Goal: Use online tool/utility: Utilize a website feature to perform a specific function

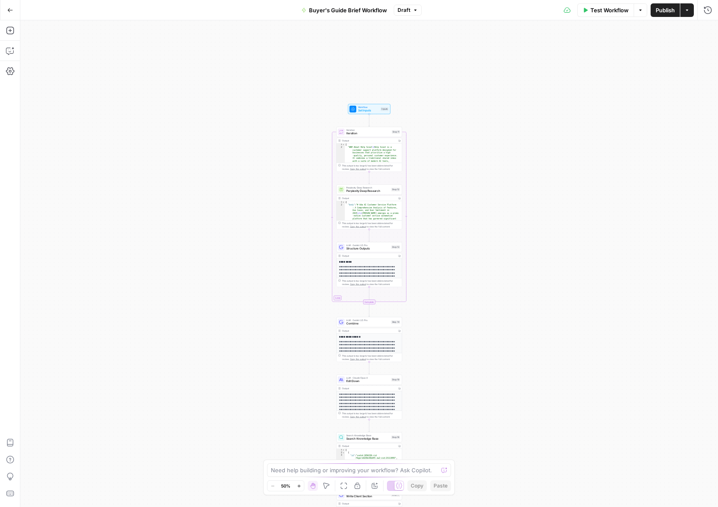
click at [297, 484] on icon "button" at bounding box center [299, 486] width 5 height 5
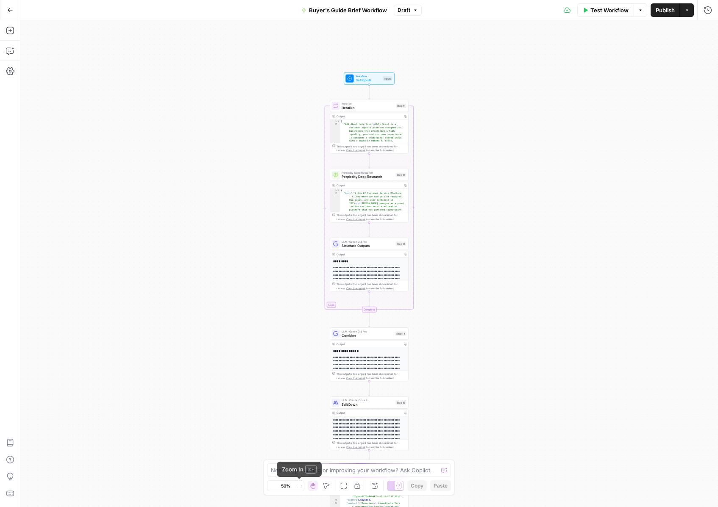
click at [297, 484] on icon "button" at bounding box center [299, 486] width 5 height 5
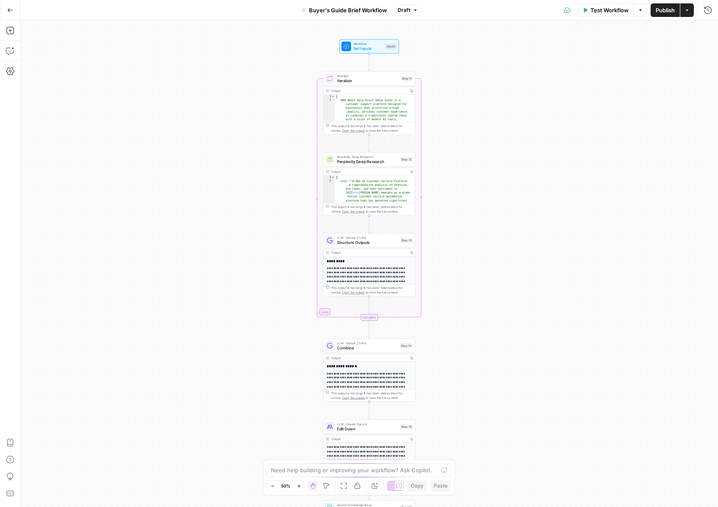
click at [297, 484] on icon "button" at bounding box center [299, 486] width 5 height 5
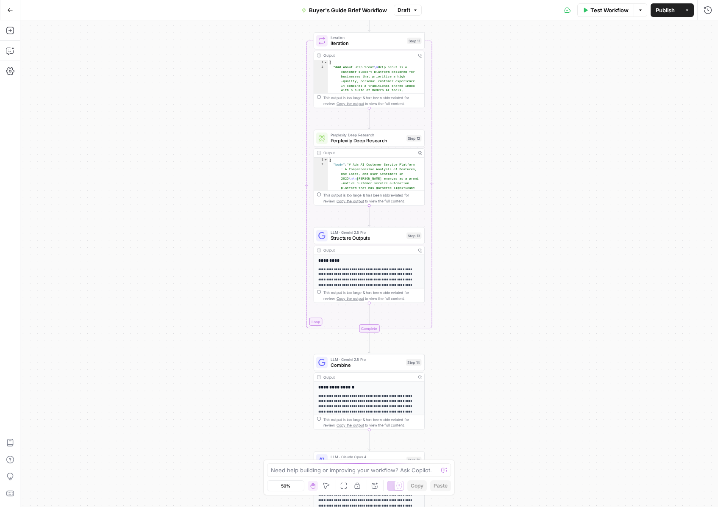
click at [297, 484] on icon "button" at bounding box center [299, 486] width 5 height 5
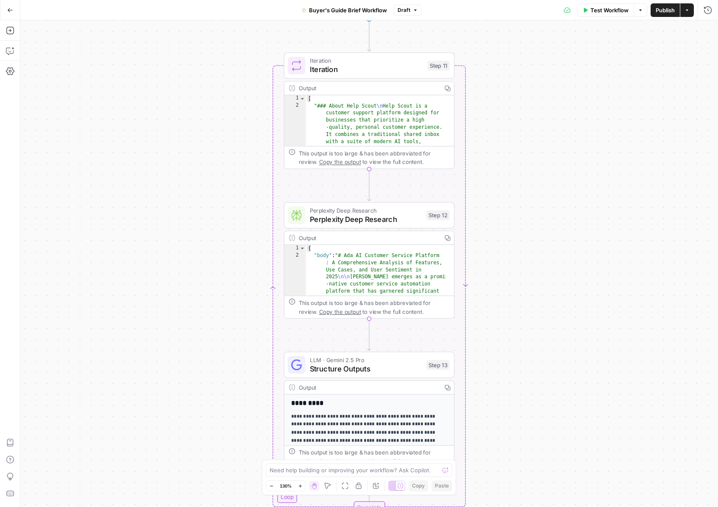
click at [272, 486] on icon "button" at bounding box center [271, 486] width 3 height 0
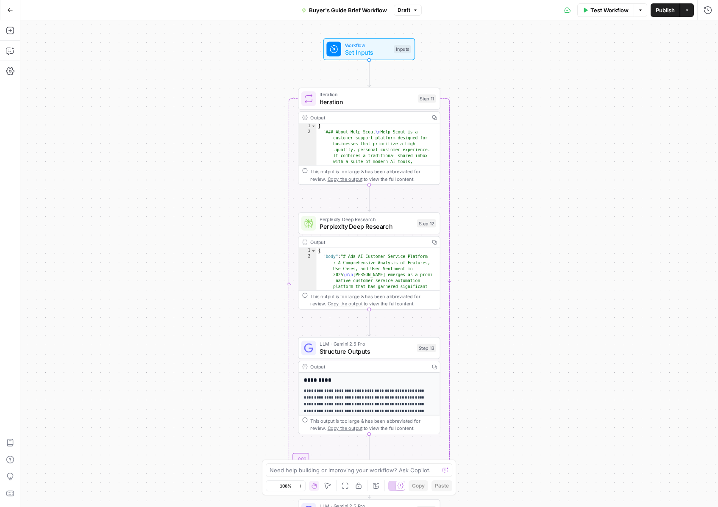
click at [272, 486] on icon "button" at bounding box center [271, 486] width 3 height 0
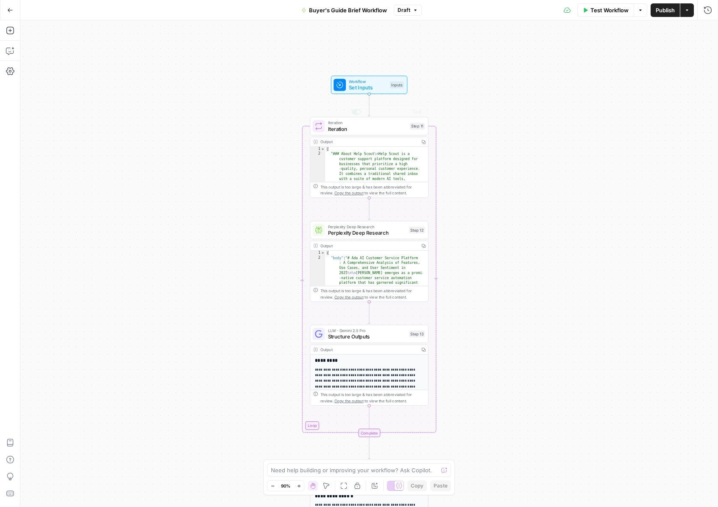
click at [364, 87] on span "Set Inputs" at bounding box center [368, 88] width 38 height 8
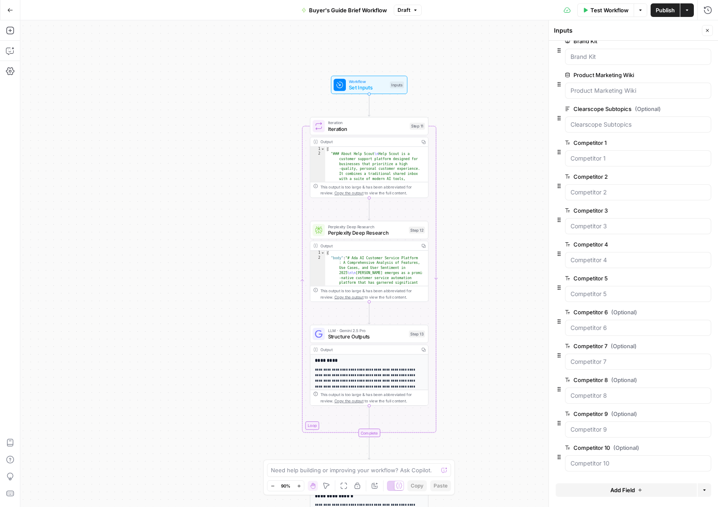
scroll to position [6, 0]
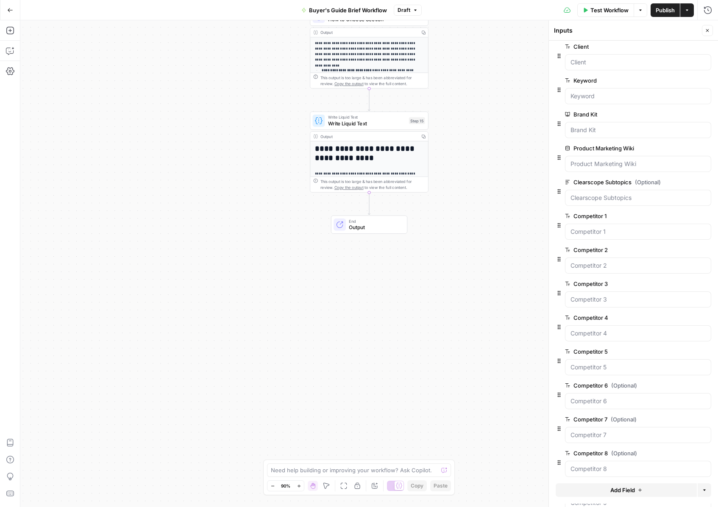
click at [367, 228] on span "Output" at bounding box center [375, 228] width 52 height 8
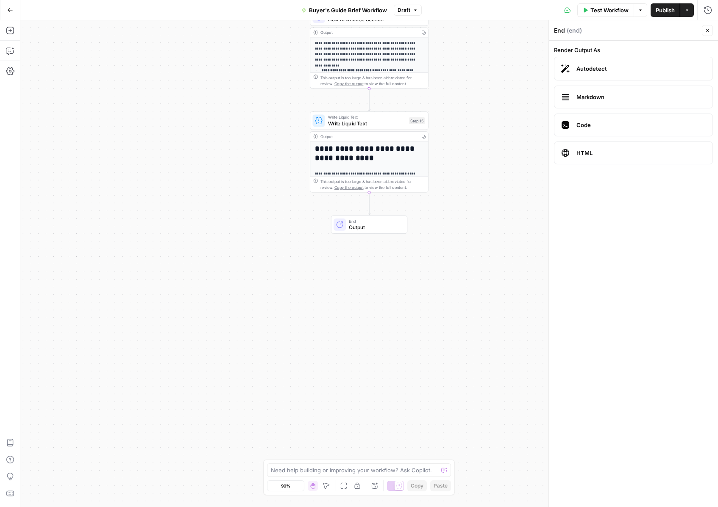
click at [603, 152] on span "HTML" at bounding box center [640, 153] width 129 height 8
click at [601, 126] on span "Code" at bounding box center [640, 125] width 129 height 8
click at [602, 103] on label "Markdown" at bounding box center [633, 97] width 159 height 23
click at [600, 47] on label "Render Output As" at bounding box center [633, 50] width 159 height 8
click at [603, 72] on span "Autodetect" at bounding box center [640, 68] width 129 height 8
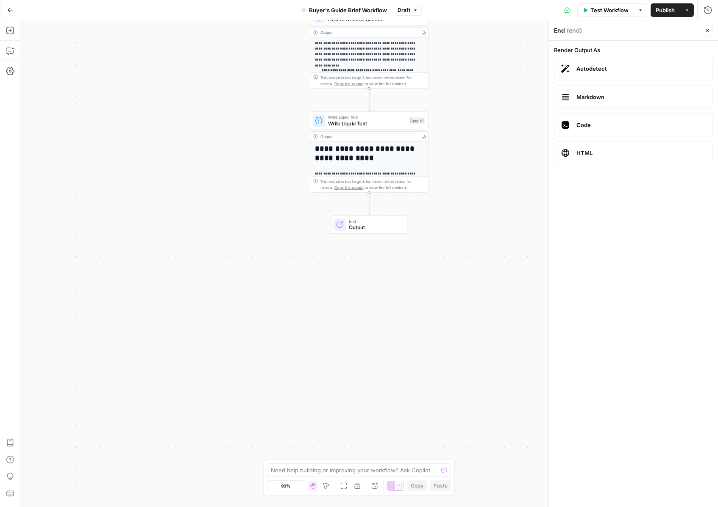
click at [409, 164] on div "**********" at bounding box center [369, 220] width 118 height 156
click at [424, 137] on icon "button" at bounding box center [424, 136] width 4 height 4
click at [393, 157] on h1 "**********" at bounding box center [366, 154] width 103 height 18
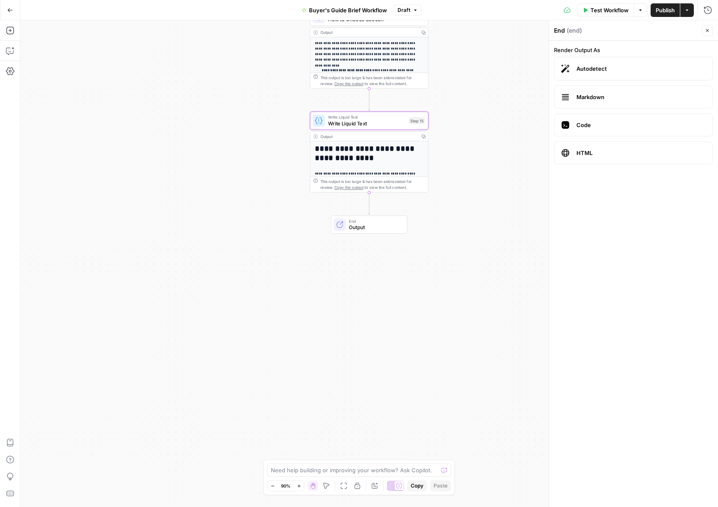
click at [340, 189] on span "Copy the output" at bounding box center [348, 187] width 29 height 5
click at [612, 155] on span "HTML" at bounding box center [640, 153] width 129 height 8
click at [337, 186] on span "Copy the output" at bounding box center [348, 187] width 29 height 5
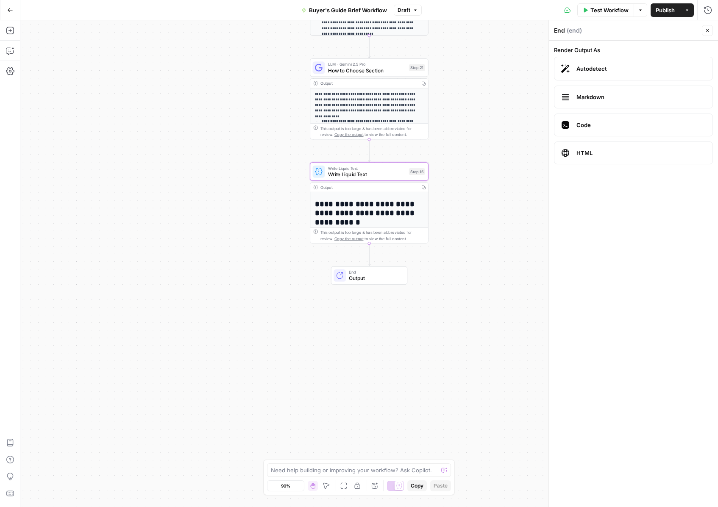
scroll to position [133, 0]
click at [344, 239] on span "Copy the output" at bounding box center [348, 238] width 29 height 5
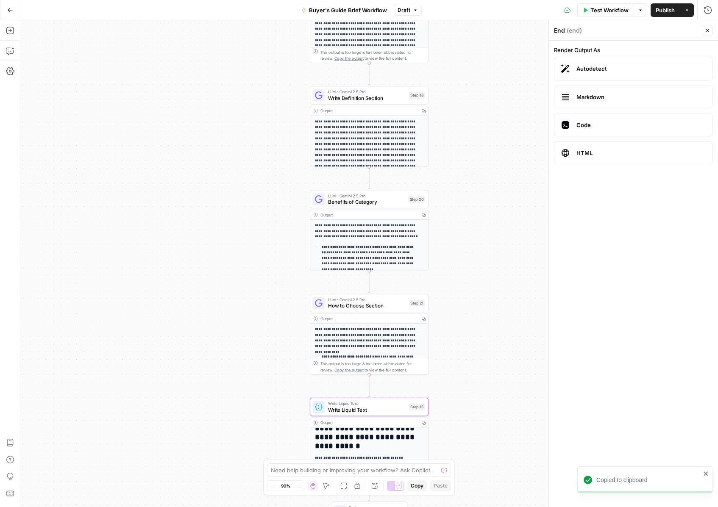
click at [14, 8] on button "Go Back" at bounding box center [10, 10] width 15 height 15
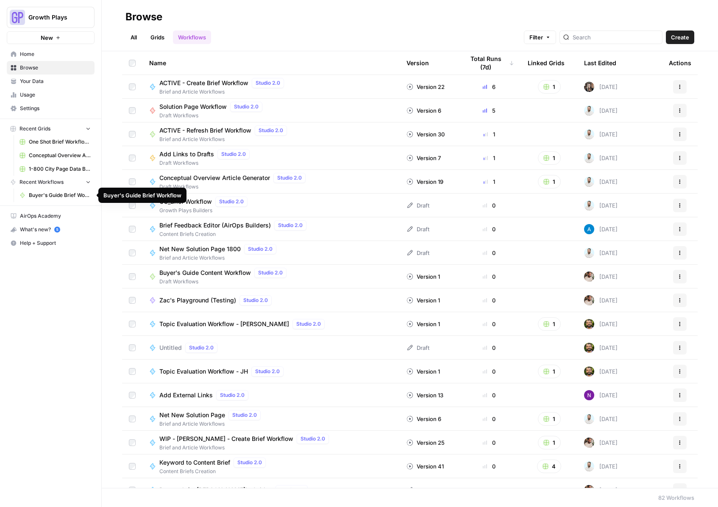
click at [60, 198] on span "Buyer's Guide Brief Workflow" at bounding box center [60, 196] width 62 height 8
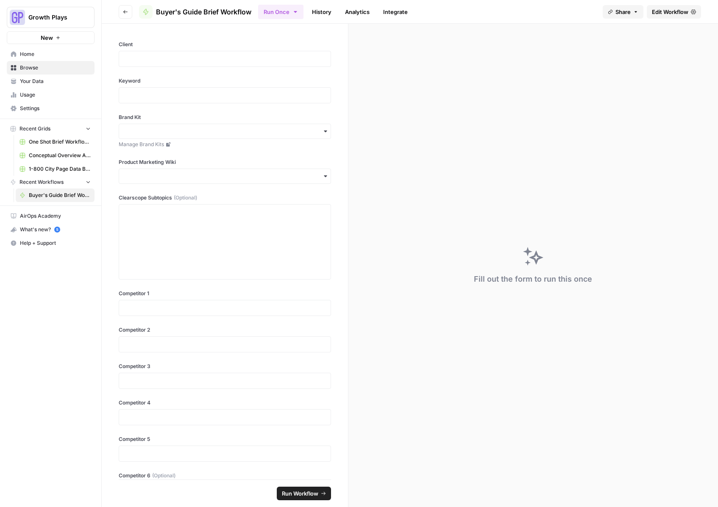
click at [685, 14] on span "Edit Workflow" at bounding box center [670, 12] width 36 height 8
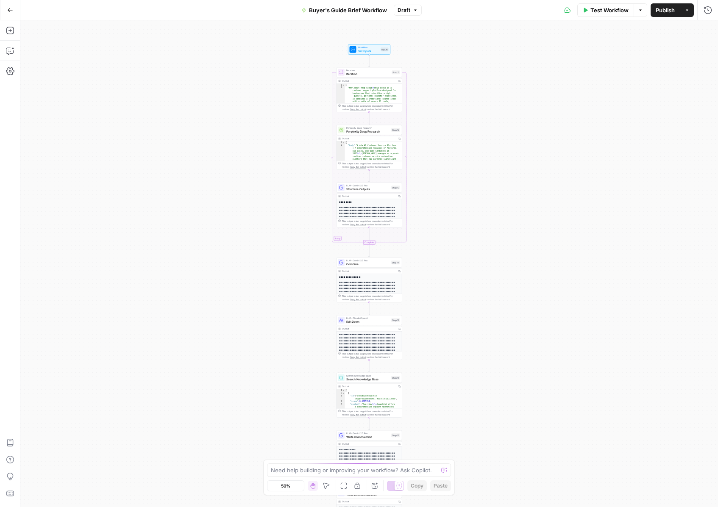
click at [5, 11] on button "Go Back" at bounding box center [10, 10] width 15 height 15
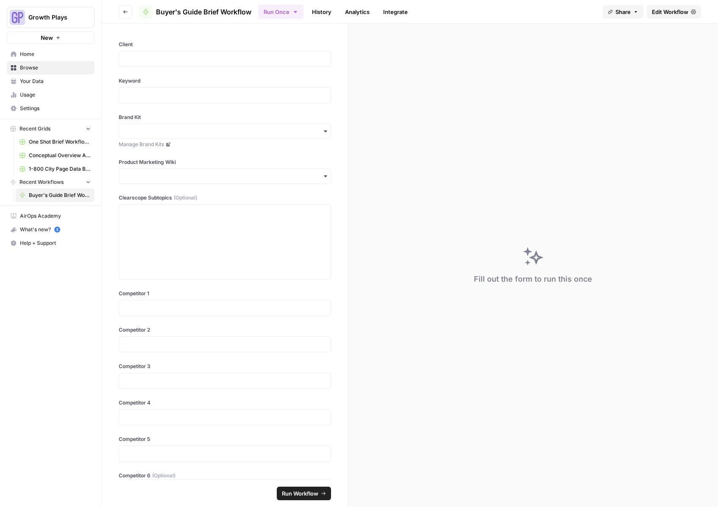
click at [31, 54] on span "Home" at bounding box center [55, 54] width 71 height 8
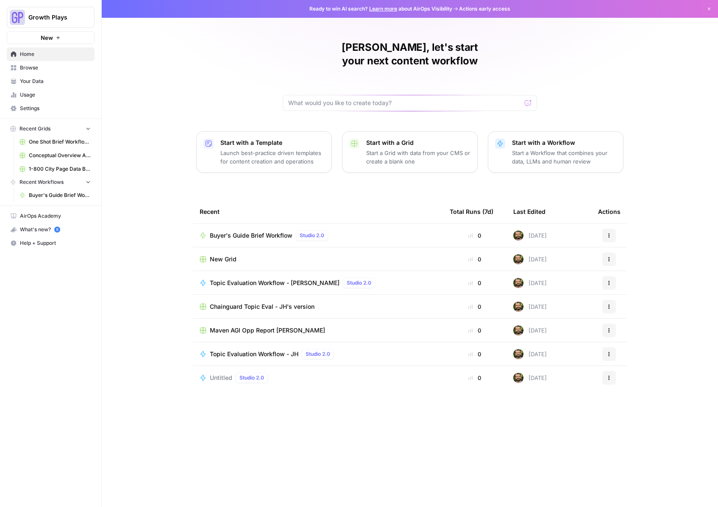
click at [40, 92] on span "Usage" at bounding box center [55, 95] width 71 height 8
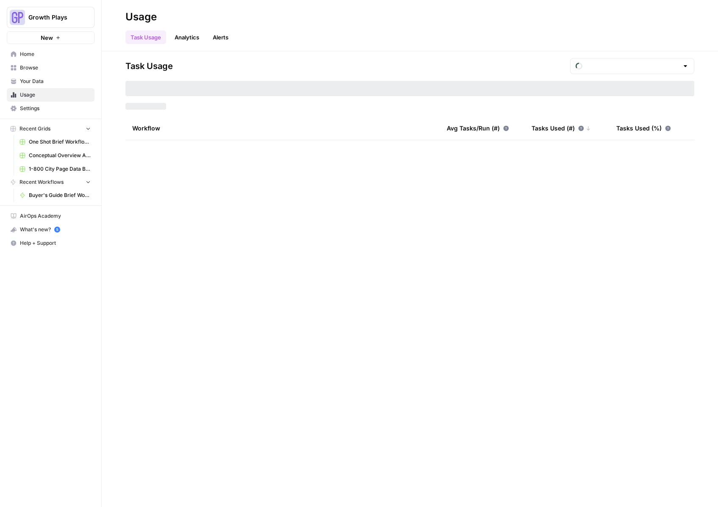
type input "August Tasks"
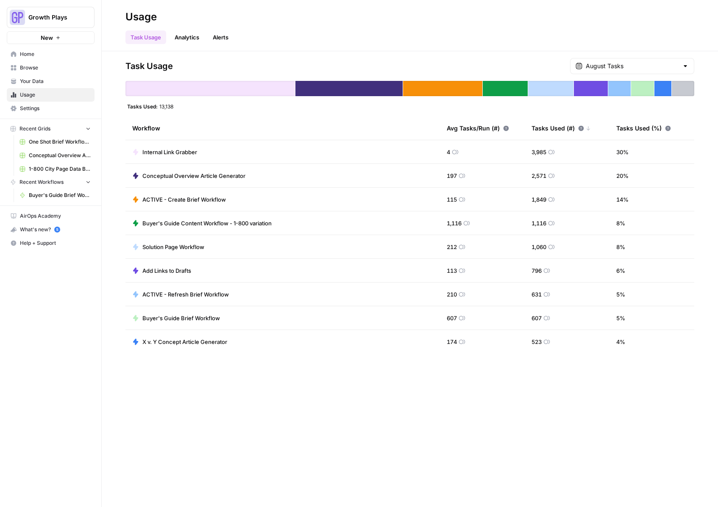
click at [192, 225] on span "Buyer's Guide Content Workflow - 1-800 variation" at bounding box center [206, 223] width 129 height 8
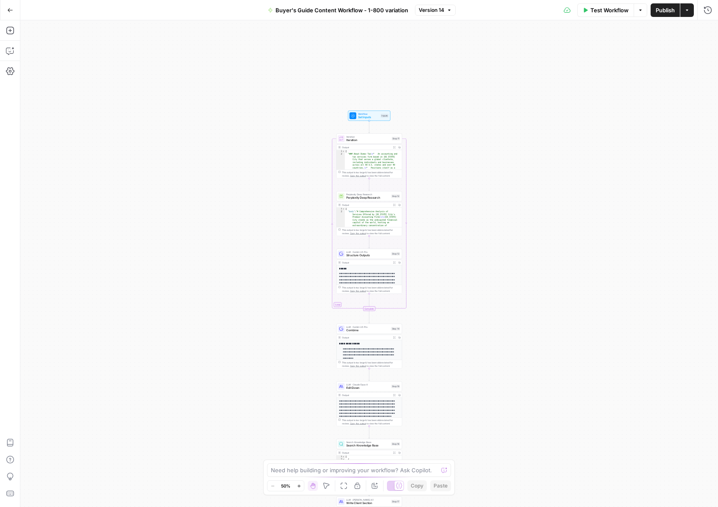
click at [296, 486] on span "Zoom In" at bounding box center [296, 486] width 0 height 0
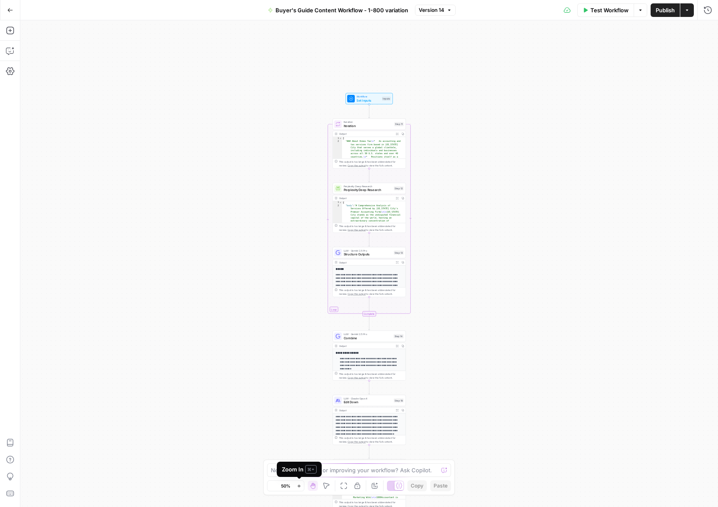
click at [296, 486] on span "Zoom In" at bounding box center [296, 486] width 0 height 0
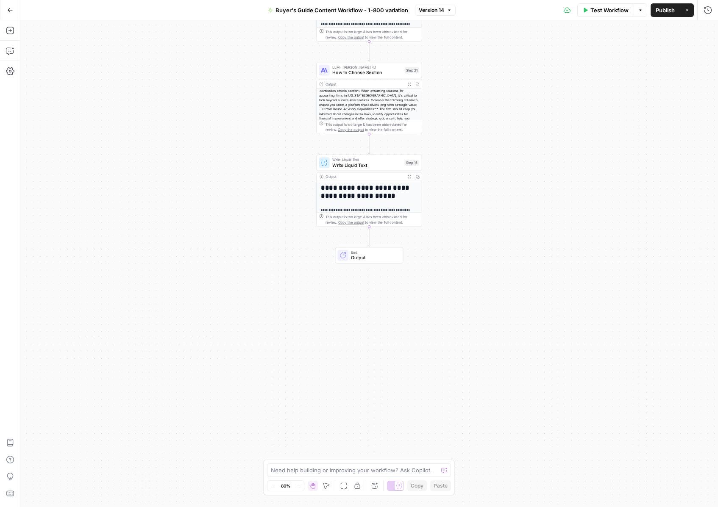
click at [338, 222] on span "Copy the output" at bounding box center [351, 222] width 26 height 4
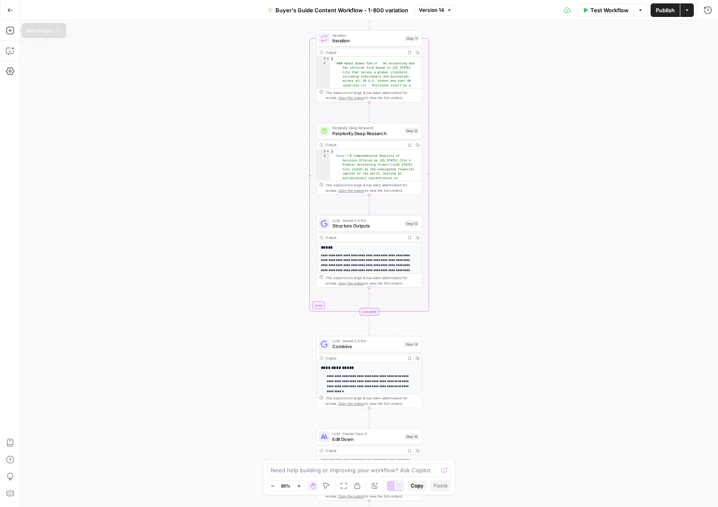
click at [11, 4] on button "Go Back" at bounding box center [10, 10] width 15 height 15
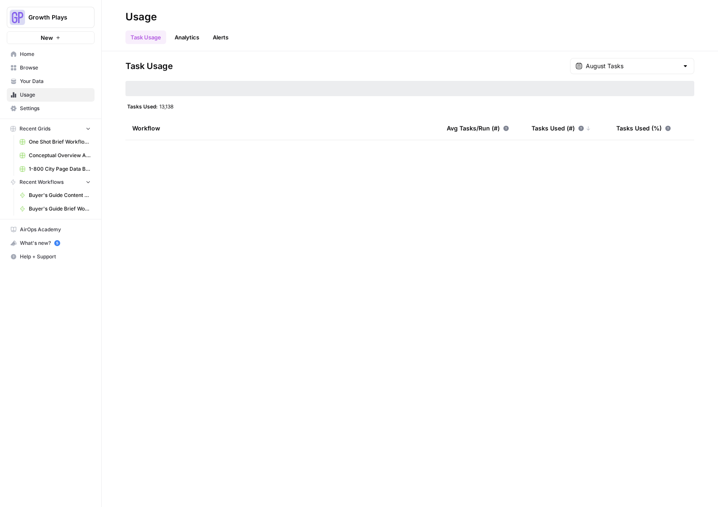
click at [30, 68] on span "Browse" at bounding box center [55, 68] width 71 height 8
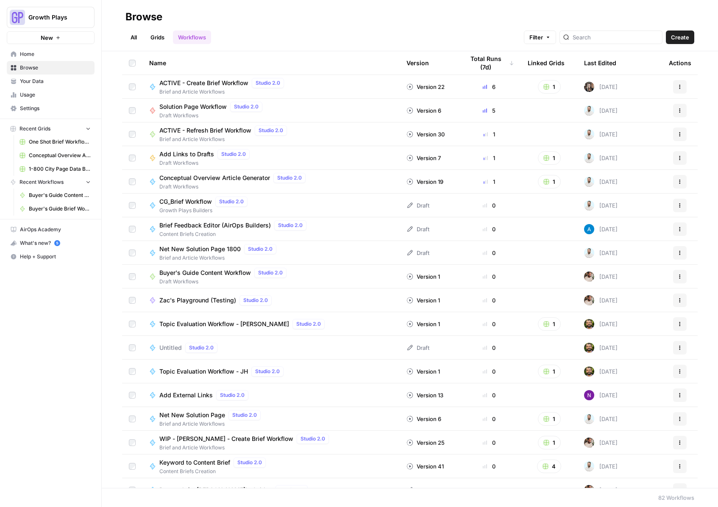
click at [244, 175] on span "Conceptual Overview Article Generator" at bounding box center [214, 178] width 111 height 8
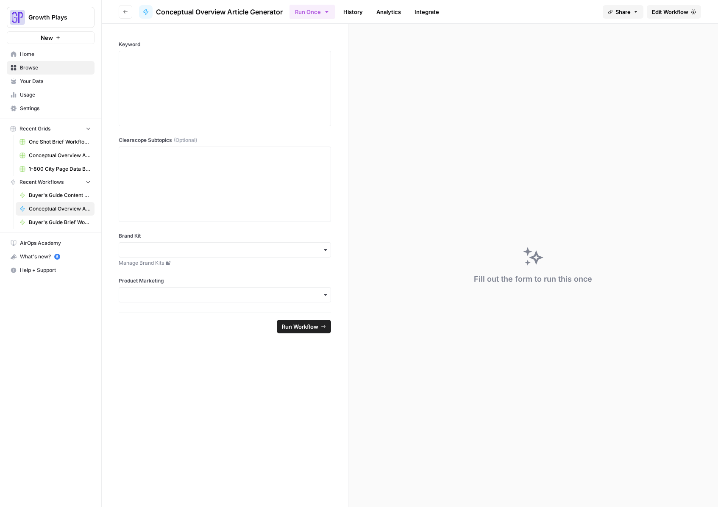
click at [672, 17] on link "Edit Workflow" at bounding box center [674, 12] width 54 height 14
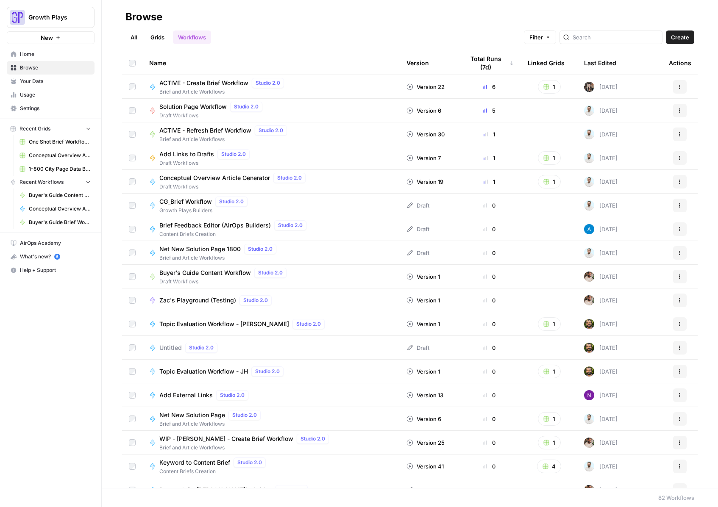
click at [199, 275] on span "Buyer's Guide Content Workflow" at bounding box center [205, 273] width 92 height 8
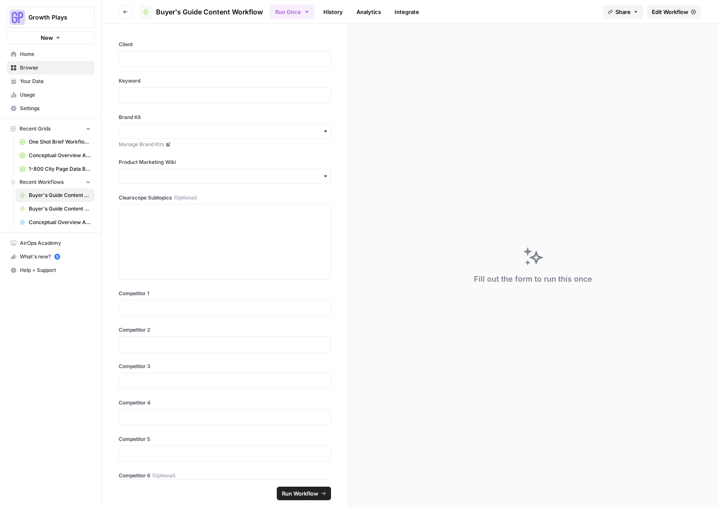
click at [675, 11] on span "Edit Workflow" at bounding box center [670, 12] width 36 height 8
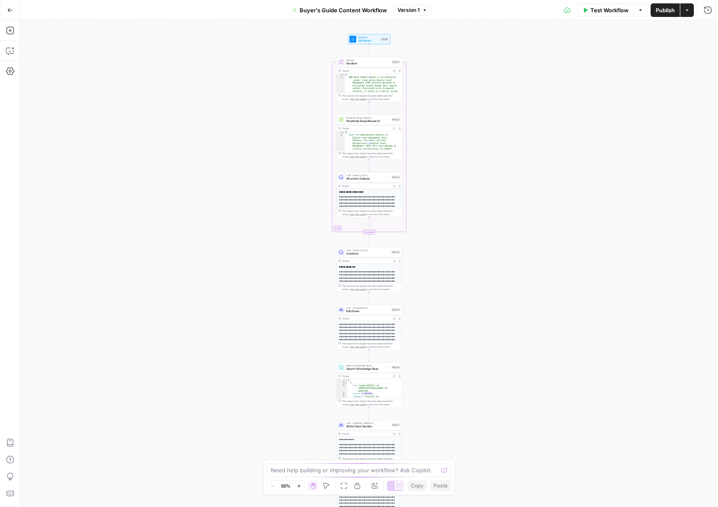
click at [301, 485] on icon "button" at bounding box center [299, 486] width 5 height 5
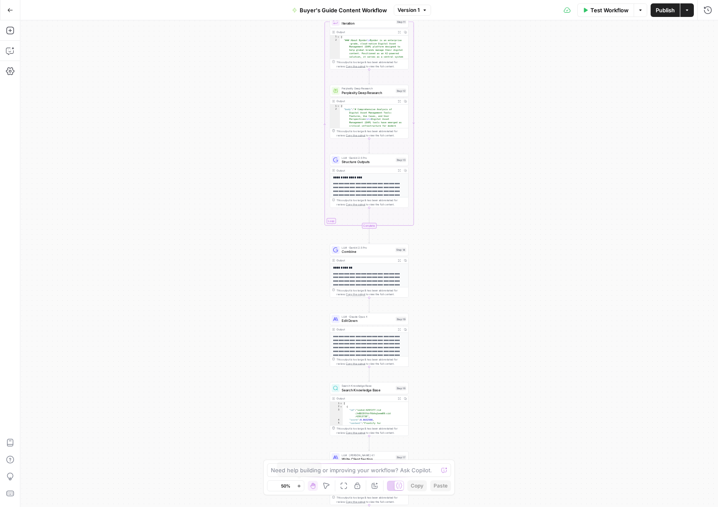
click at [301, 485] on icon "button" at bounding box center [299, 486] width 5 height 5
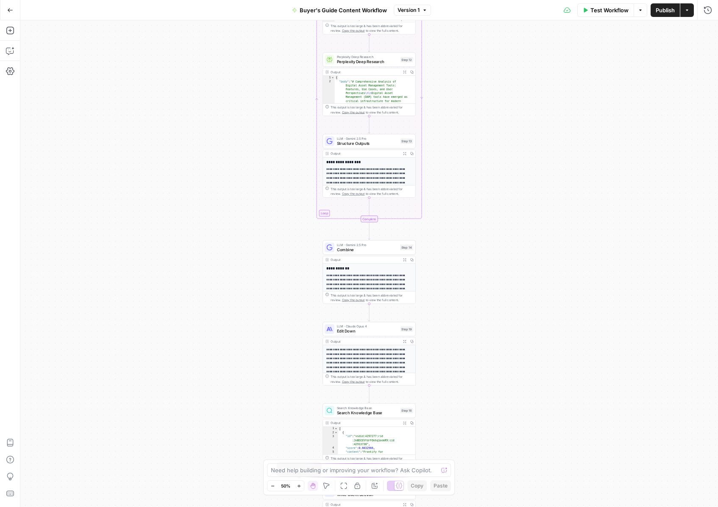
click at [301, 485] on icon "button" at bounding box center [299, 486] width 5 height 5
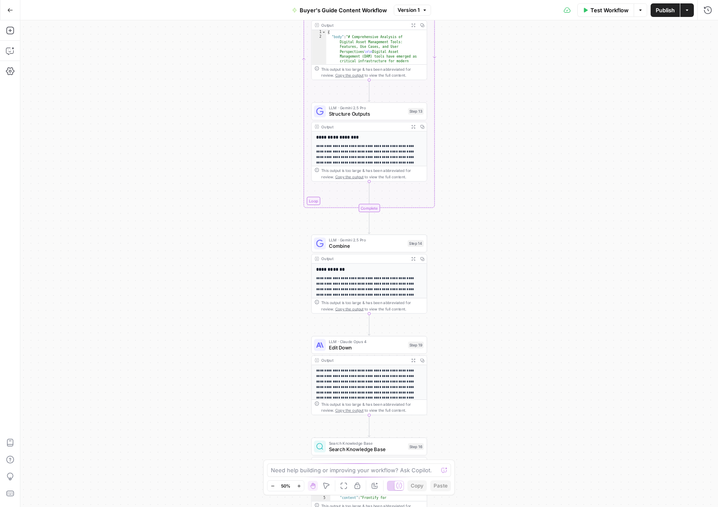
click at [301, 485] on icon "button" at bounding box center [299, 486] width 5 height 5
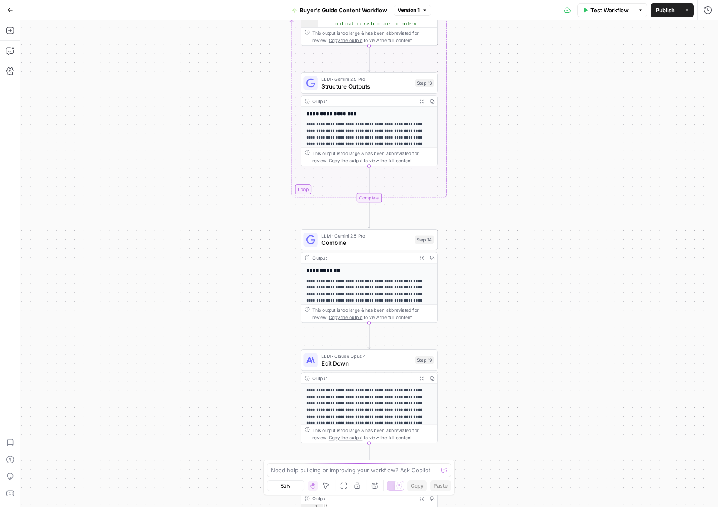
click at [301, 485] on icon "button" at bounding box center [299, 486] width 5 height 5
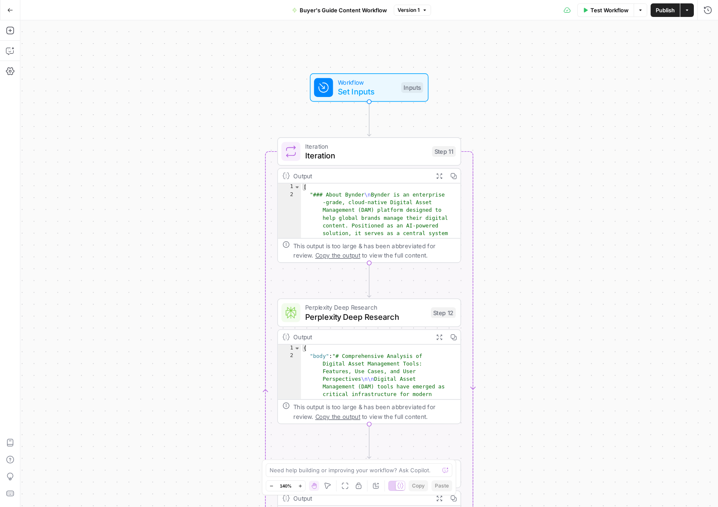
click at [271, 485] on icon "button" at bounding box center [271, 486] width 5 height 5
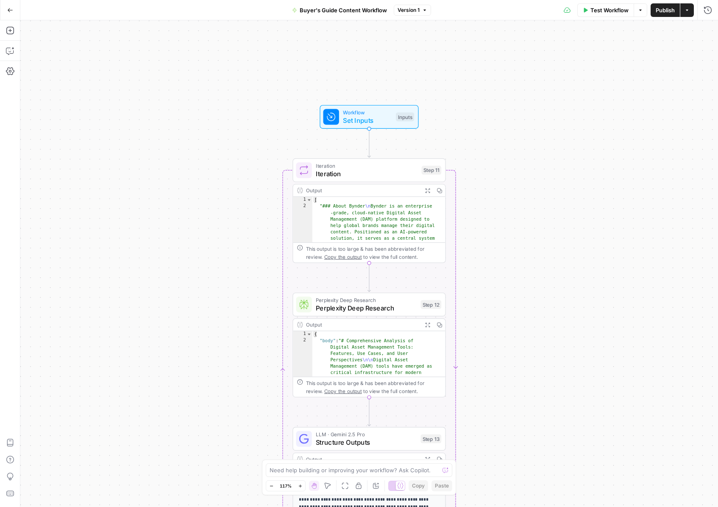
click at [271, 485] on icon "button" at bounding box center [271, 486] width 5 height 5
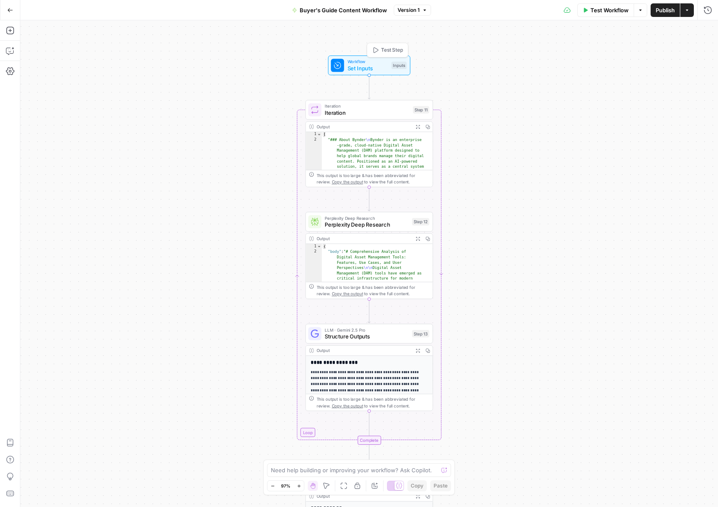
click at [354, 67] on span "Set Inputs" at bounding box center [368, 68] width 41 height 8
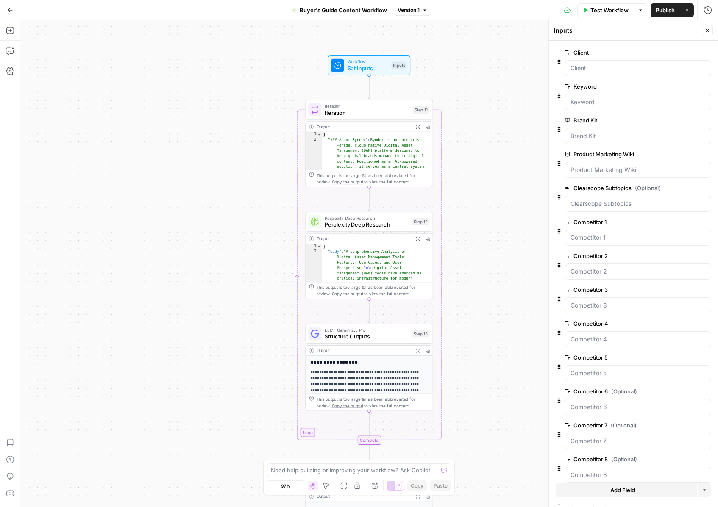
scroll to position [79, 0]
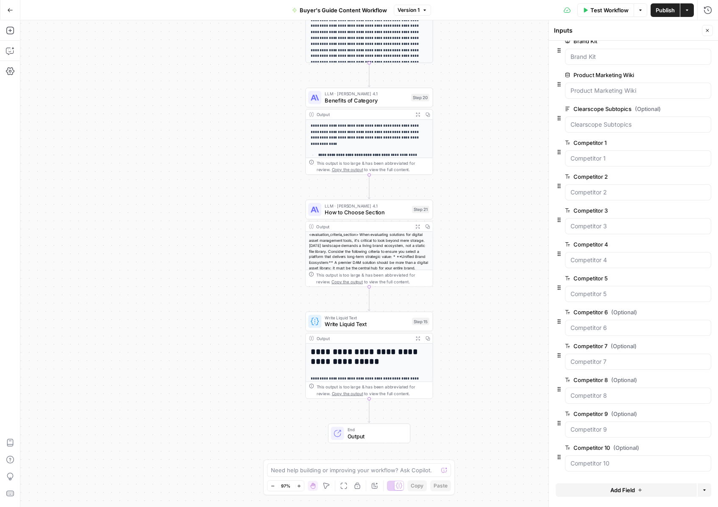
click at [332, 394] on span "Copy the output" at bounding box center [347, 393] width 31 height 5
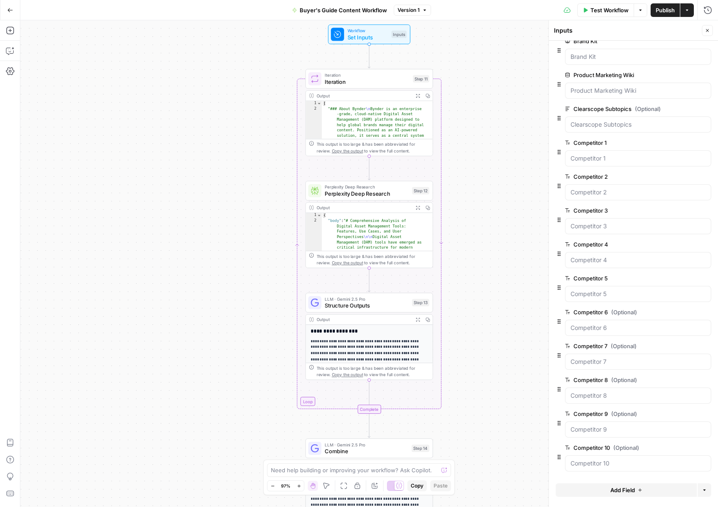
click at [709, 33] on button "Close" at bounding box center [707, 30] width 11 height 11
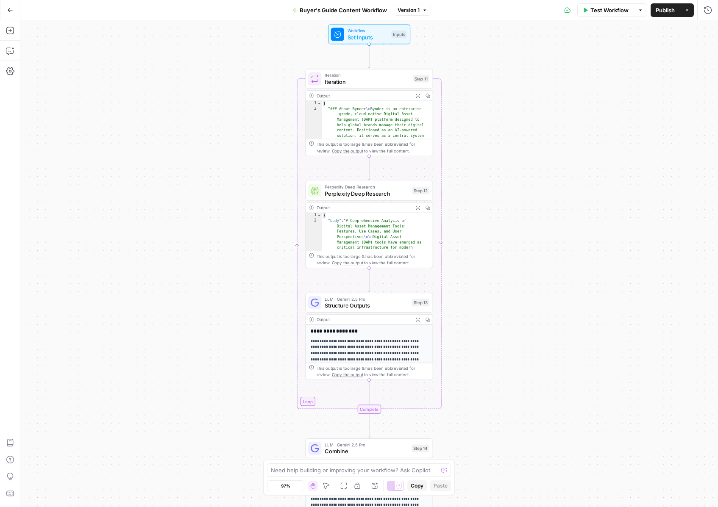
click at [299, 486] on icon "button" at bounding box center [299, 486] width 5 height 5
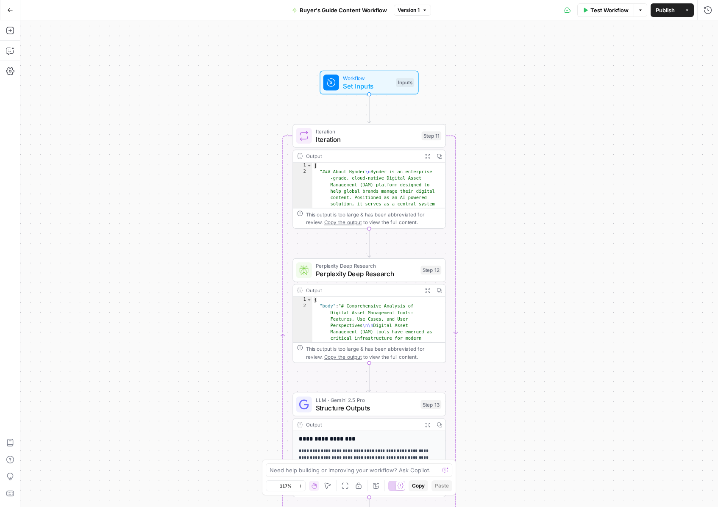
click at [362, 86] on span "Set Inputs" at bounding box center [367, 86] width 49 height 10
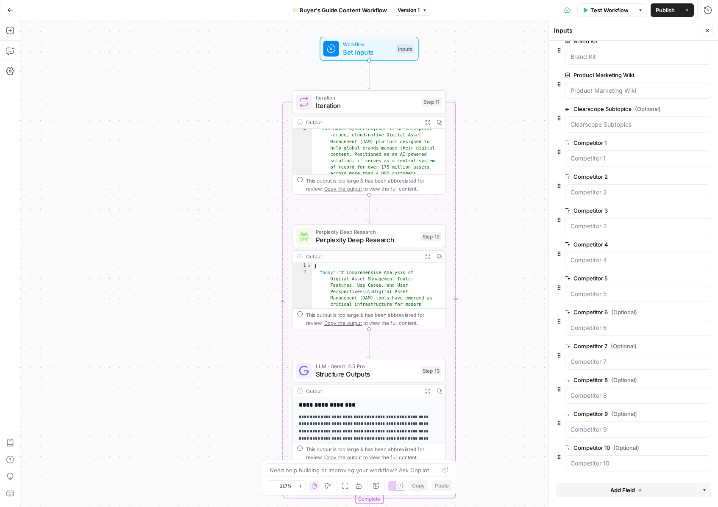
click at [709, 32] on icon "button" at bounding box center [707, 30] width 5 height 5
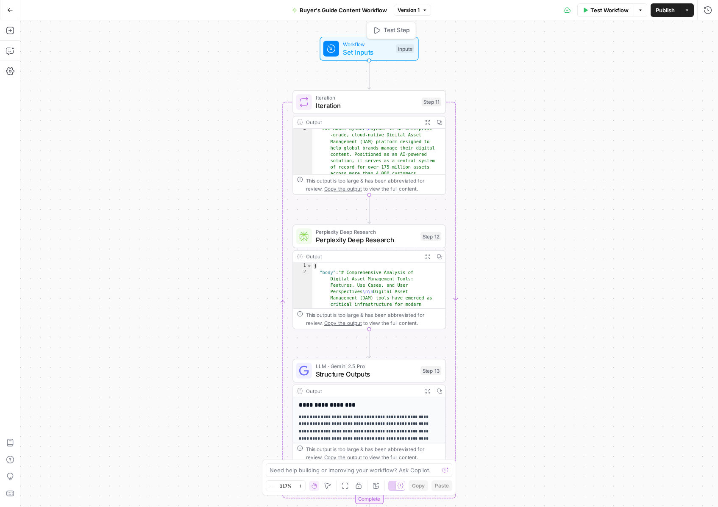
click at [385, 49] on span "Set Inputs" at bounding box center [367, 52] width 49 height 10
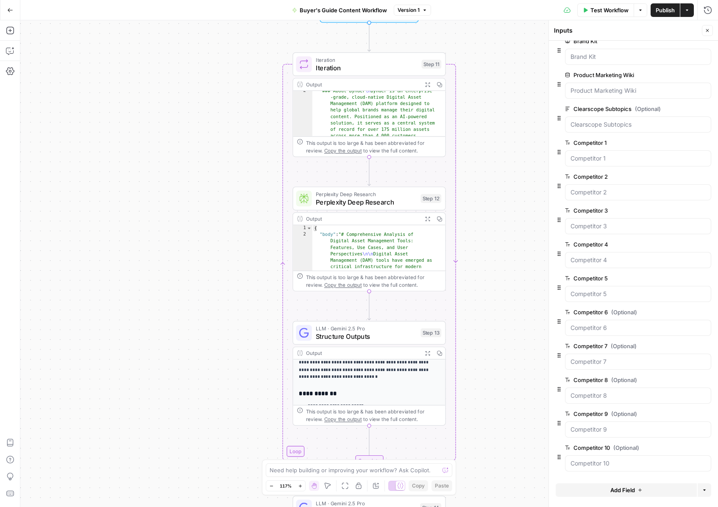
scroll to position [112, 0]
